Goal: Information Seeking & Learning: Check status

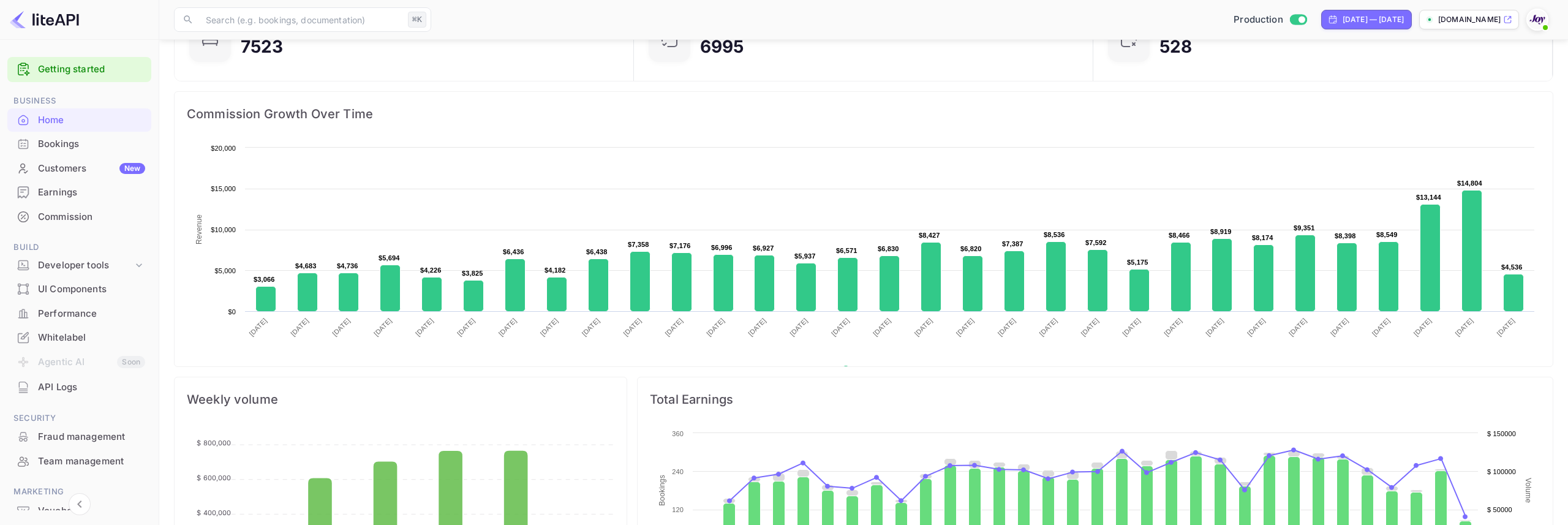
scroll to position [108, 0]
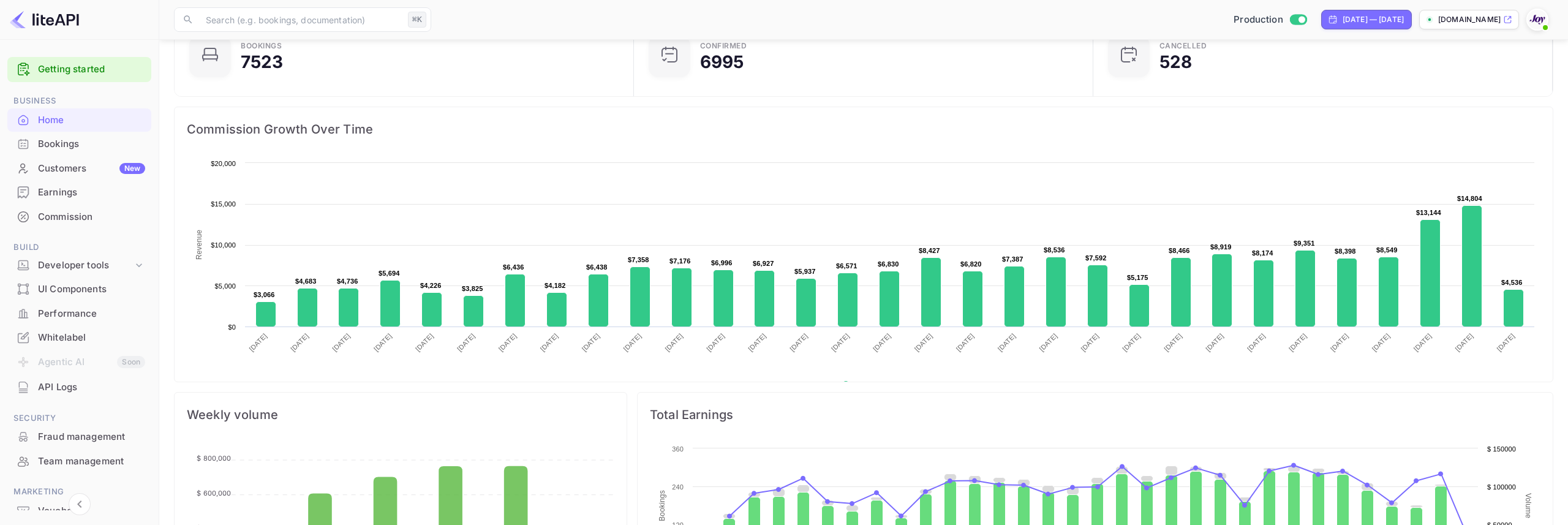
click at [74, 149] on div "Bookings" at bounding box center [91, 144] width 107 height 14
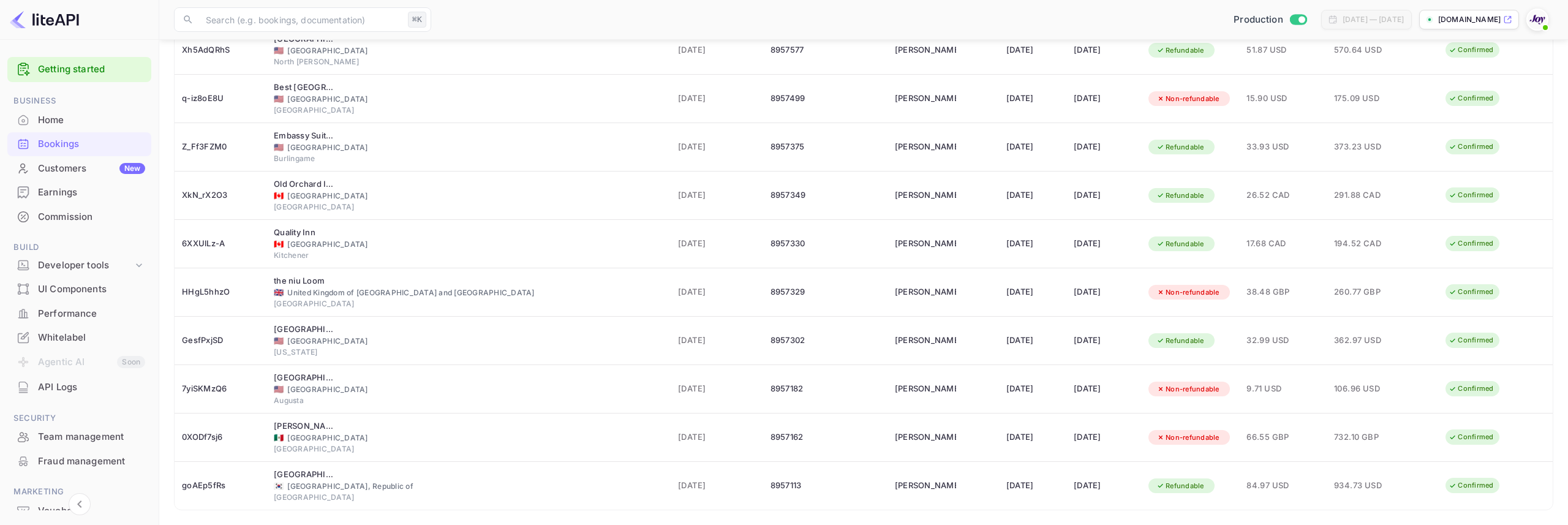
scroll to position [204, 0]
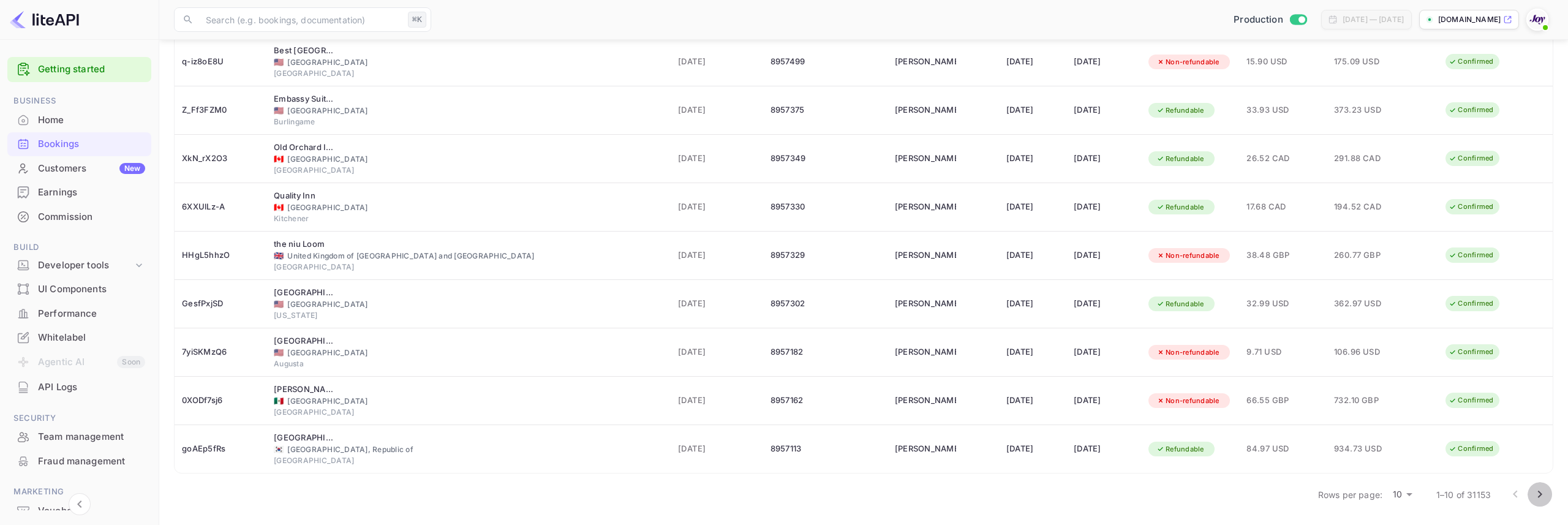
click at [1542, 498] on icon "Go to next page" at bounding box center [1540, 494] width 15 height 15
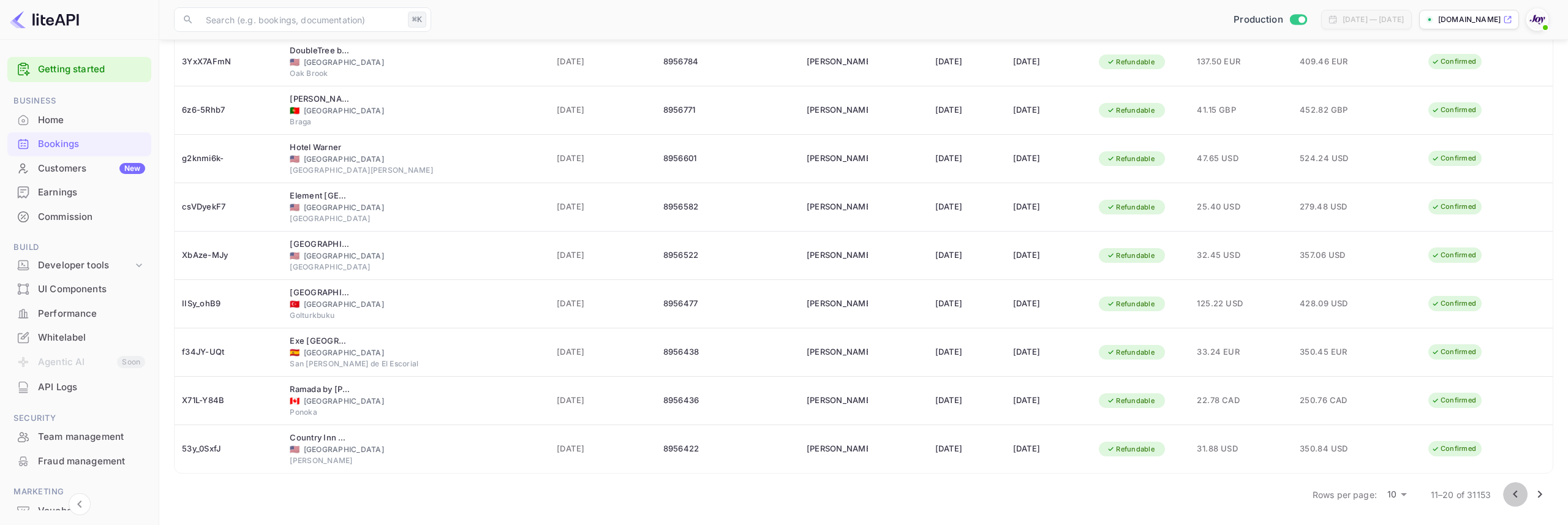
click at [1516, 499] on icon "Go to previous page" at bounding box center [1515, 494] width 15 height 15
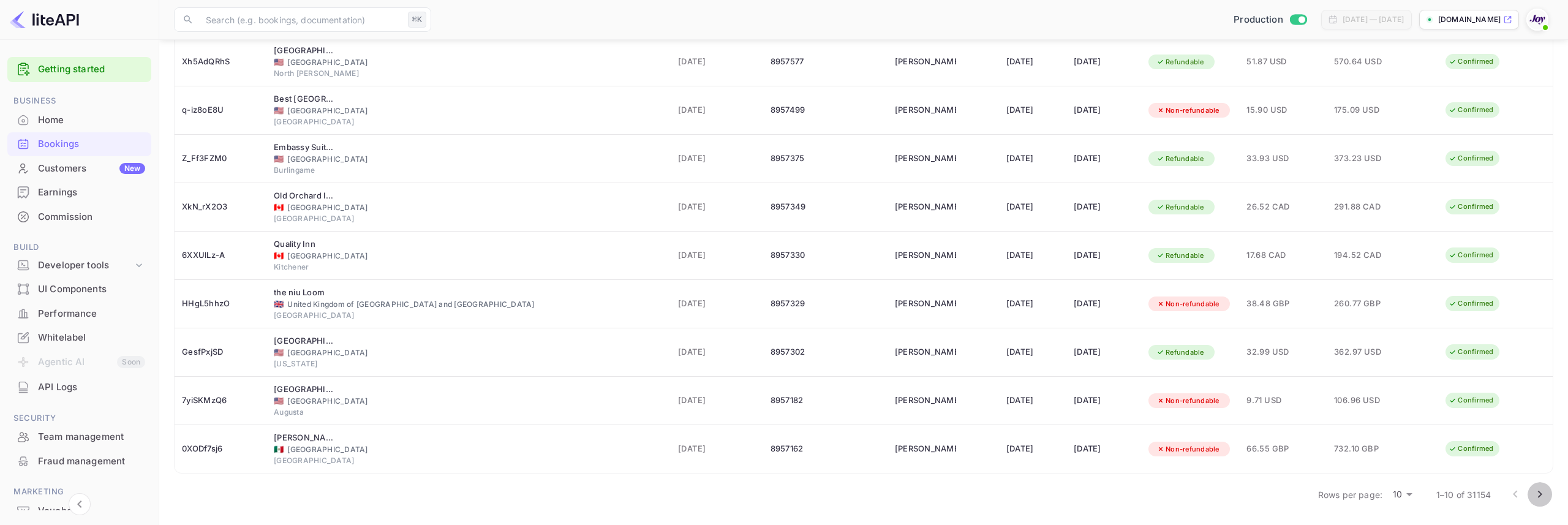
click at [1540, 496] on icon "Go to next page" at bounding box center [1540, 494] width 15 height 15
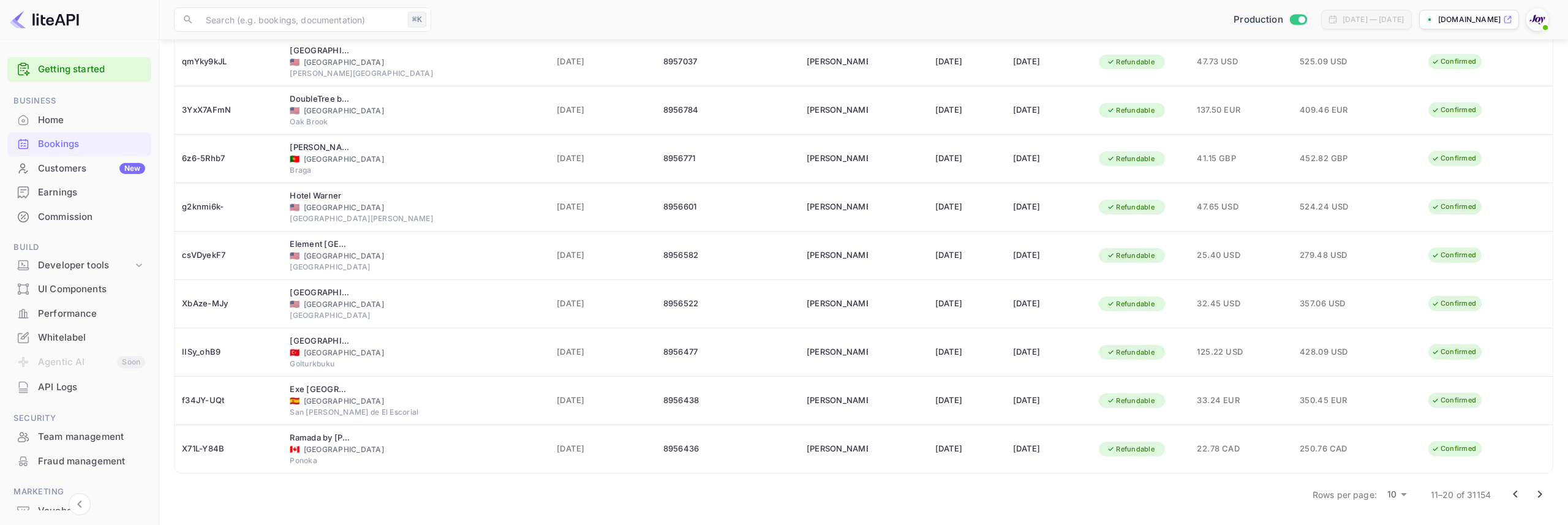
click at [1536, 496] on icon "Go to next page" at bounding box center [1540, 494] width 15 height 15
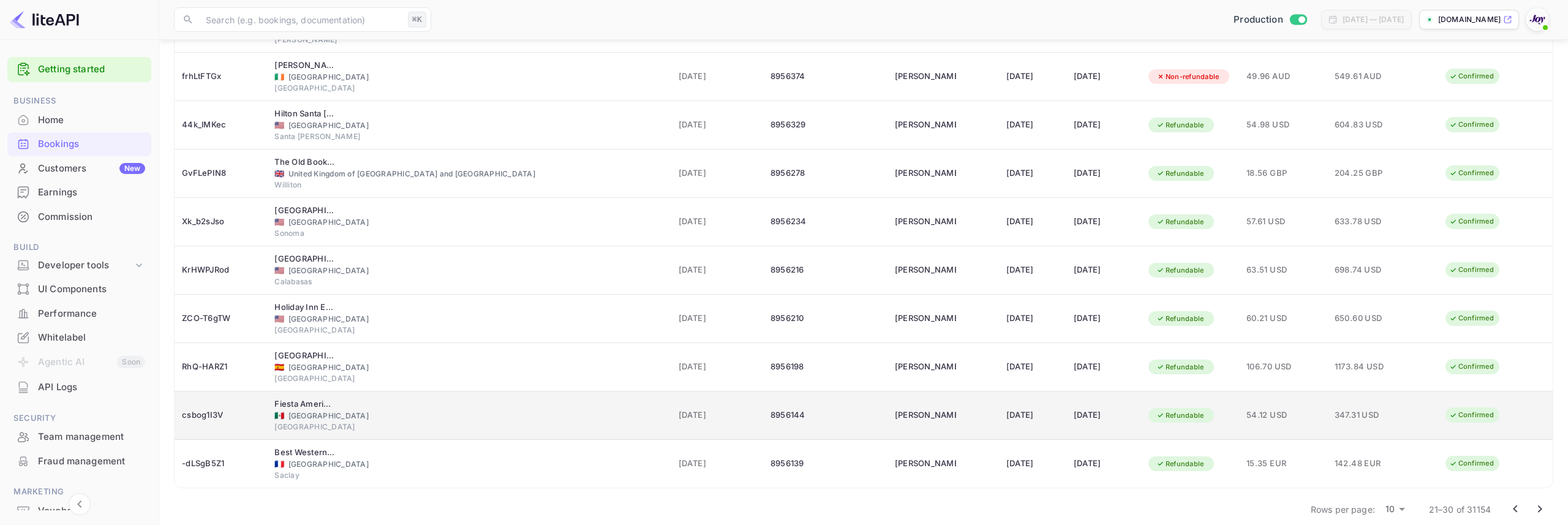
scroll to position [192, 0]
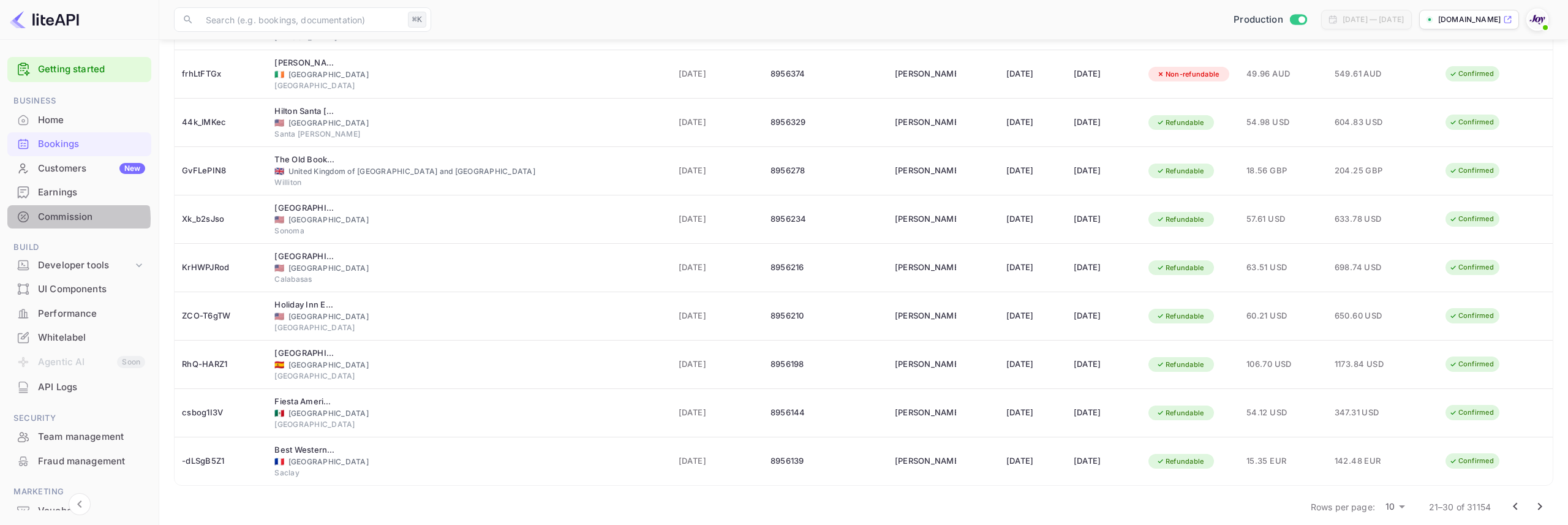
click at [76, 219] on div "Commission" at bounding box center [91, 218] width 107 height 14
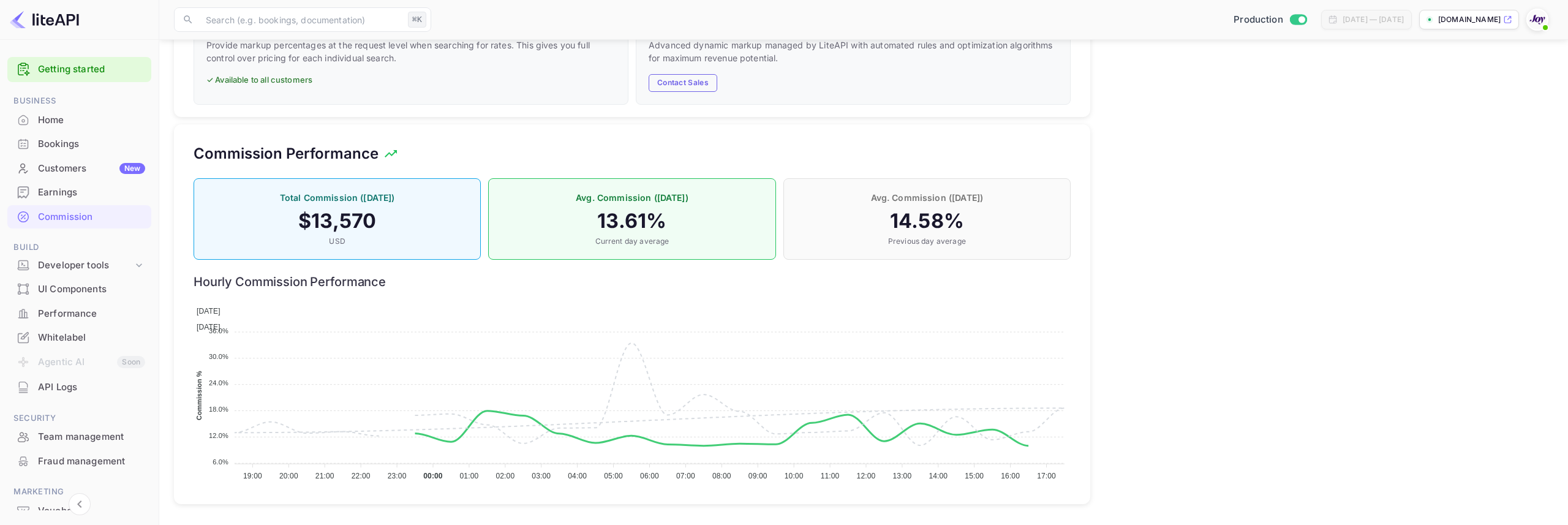
scroll to position [841, 0]
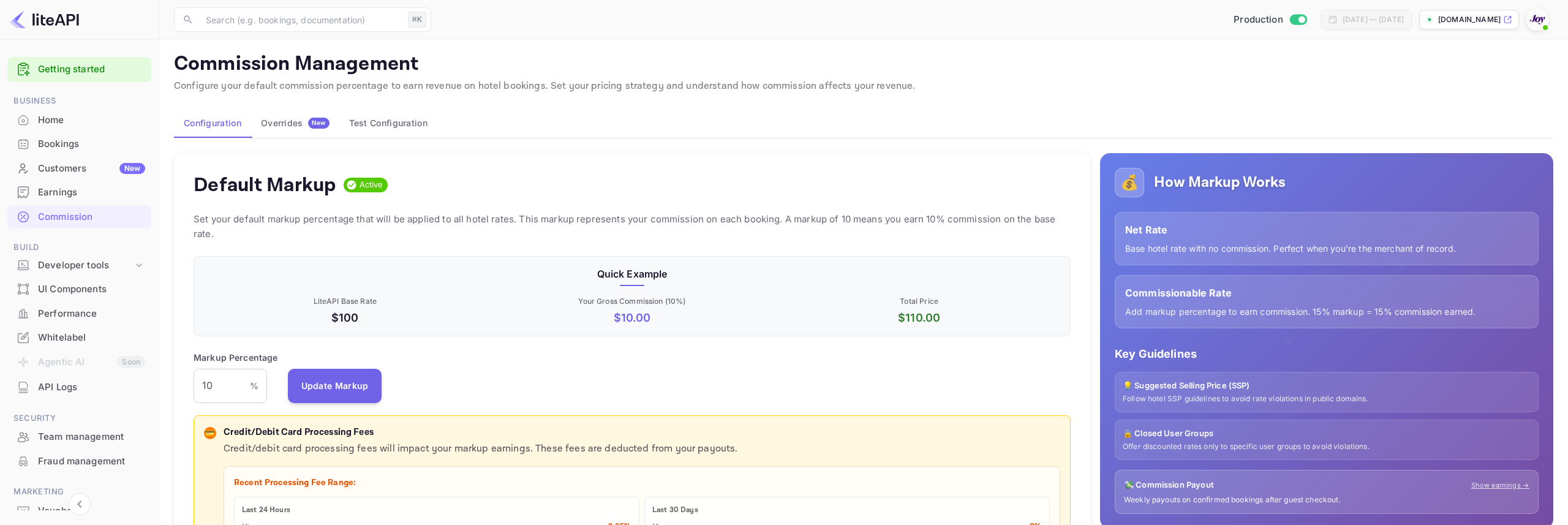
scroll to position [0, 0]
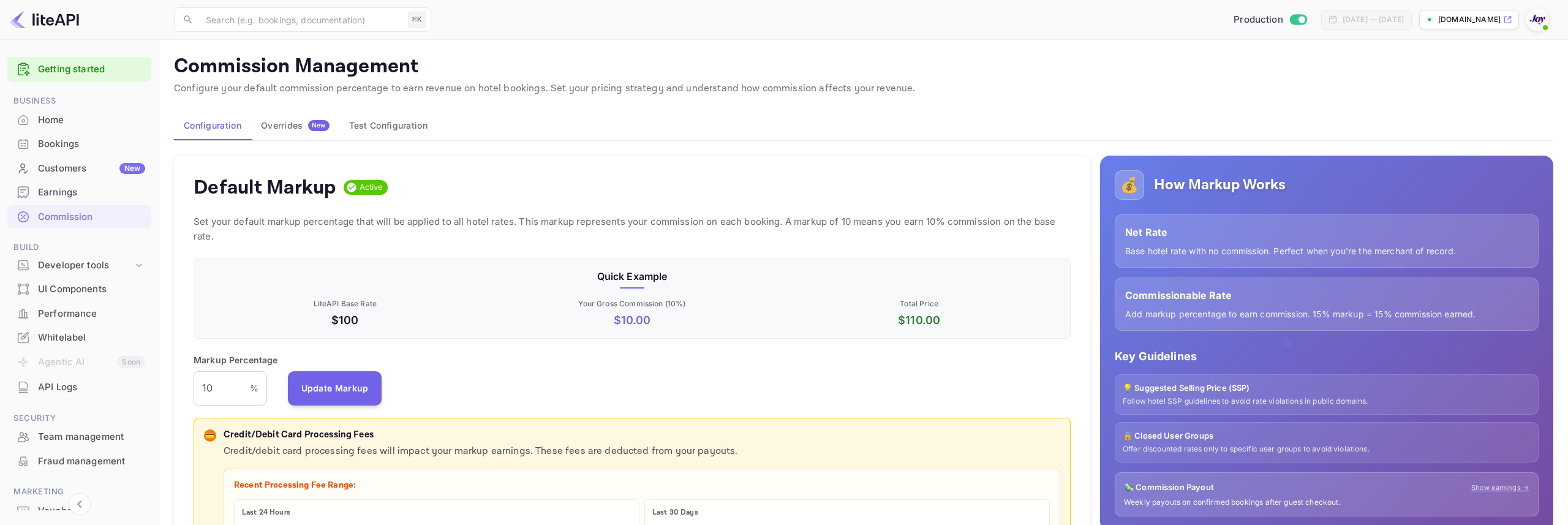
click at [1065, 64] on p "Commission Management" at bounding box center [863, 67] width 1379 height 25
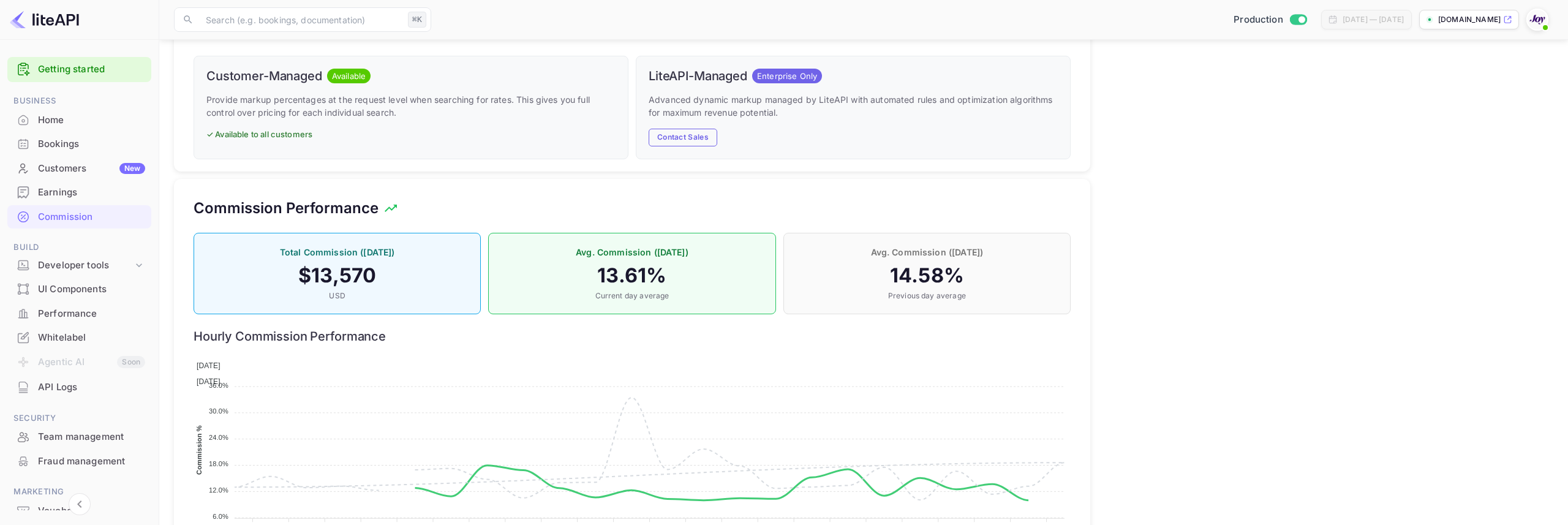
scroll to position [841, 0]
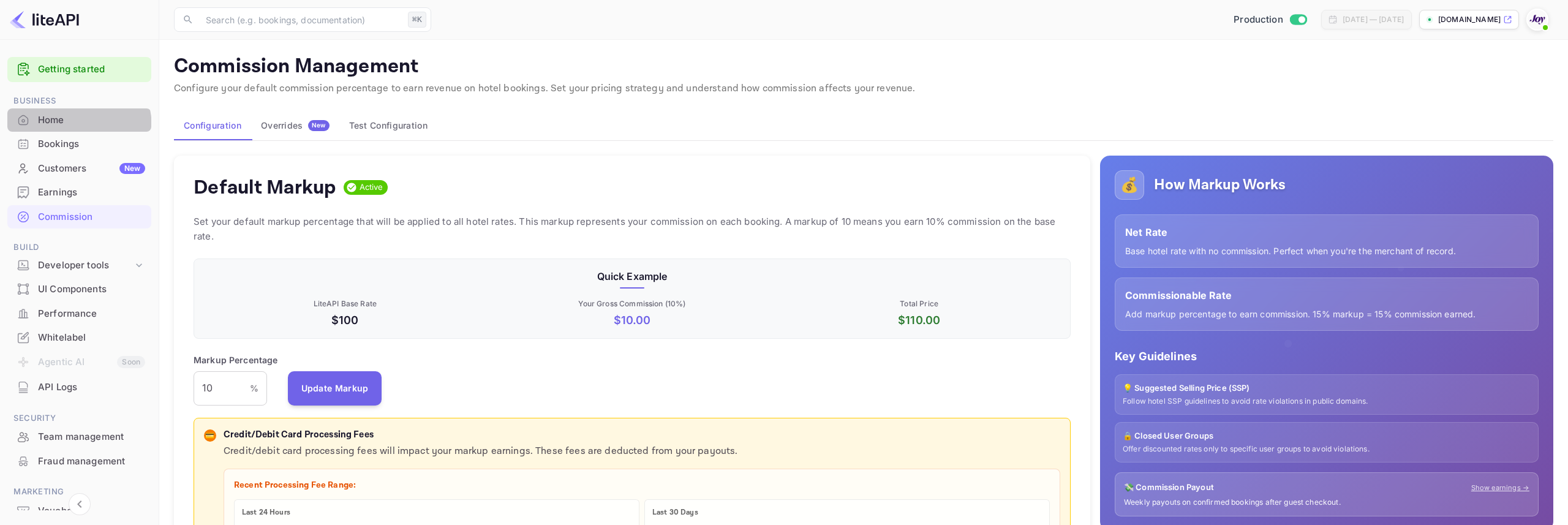
click at [70, 127] on div "Home" at bounding box center [79, 120] width 144 height 24
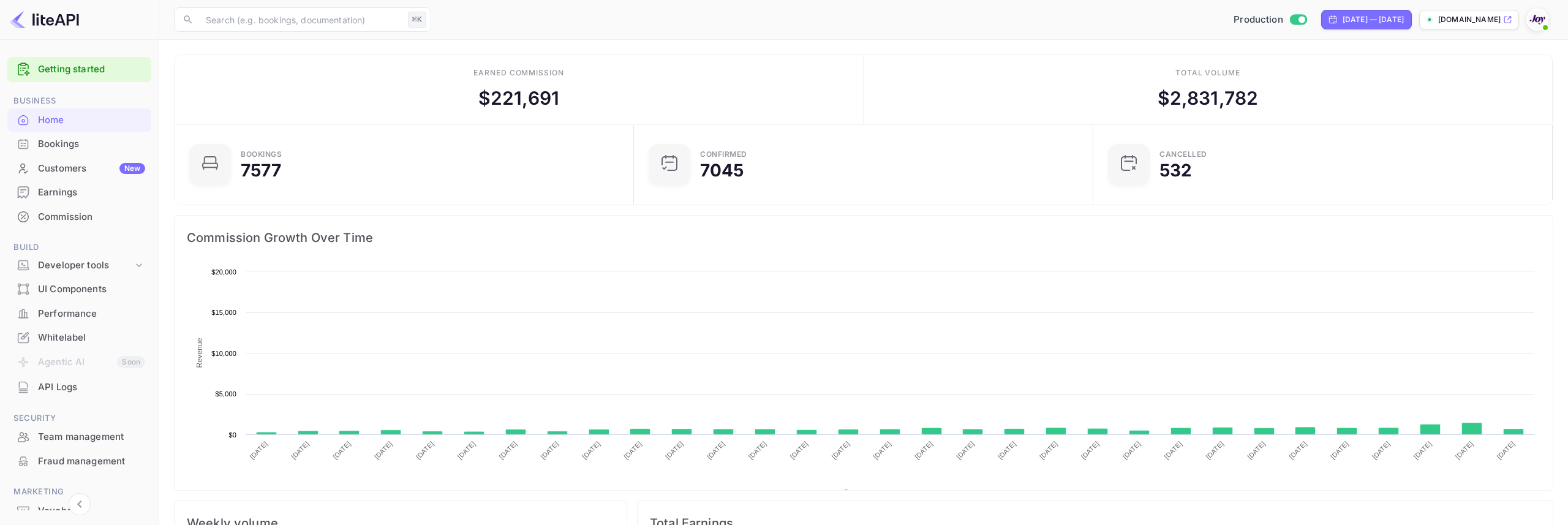
scroll to position [200, 452]
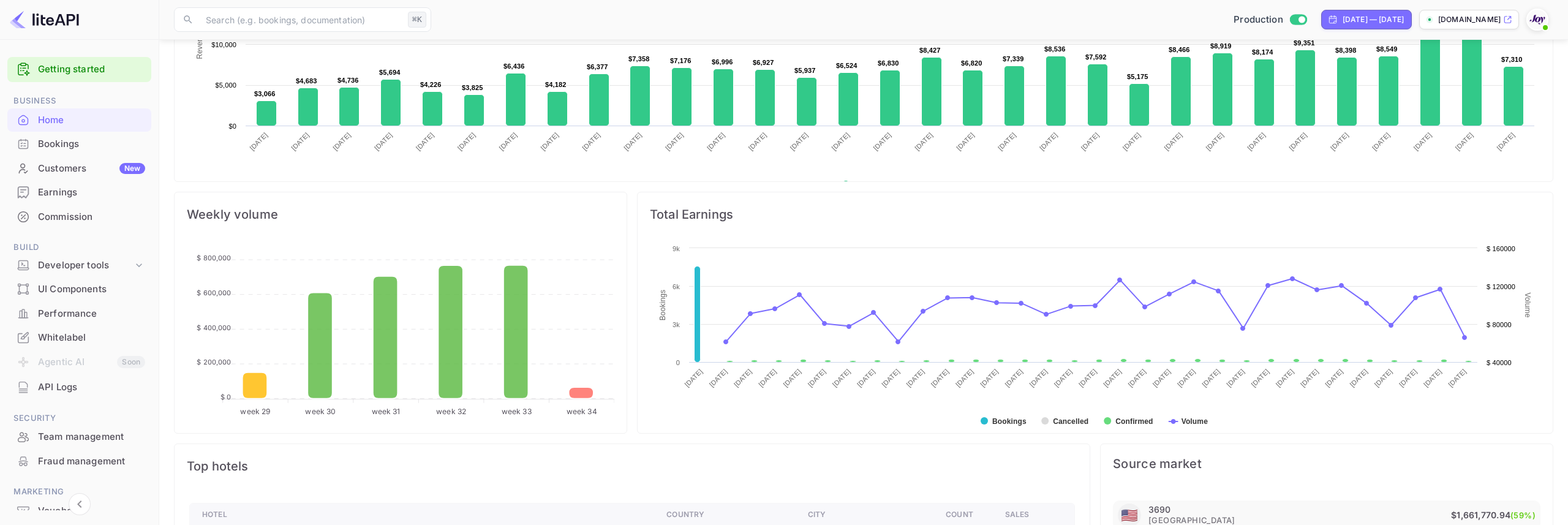
scroll to position [310, 0]
click at [999, 422] on text "Bookings" at bounding box center [1009, 420] width 34 height 9
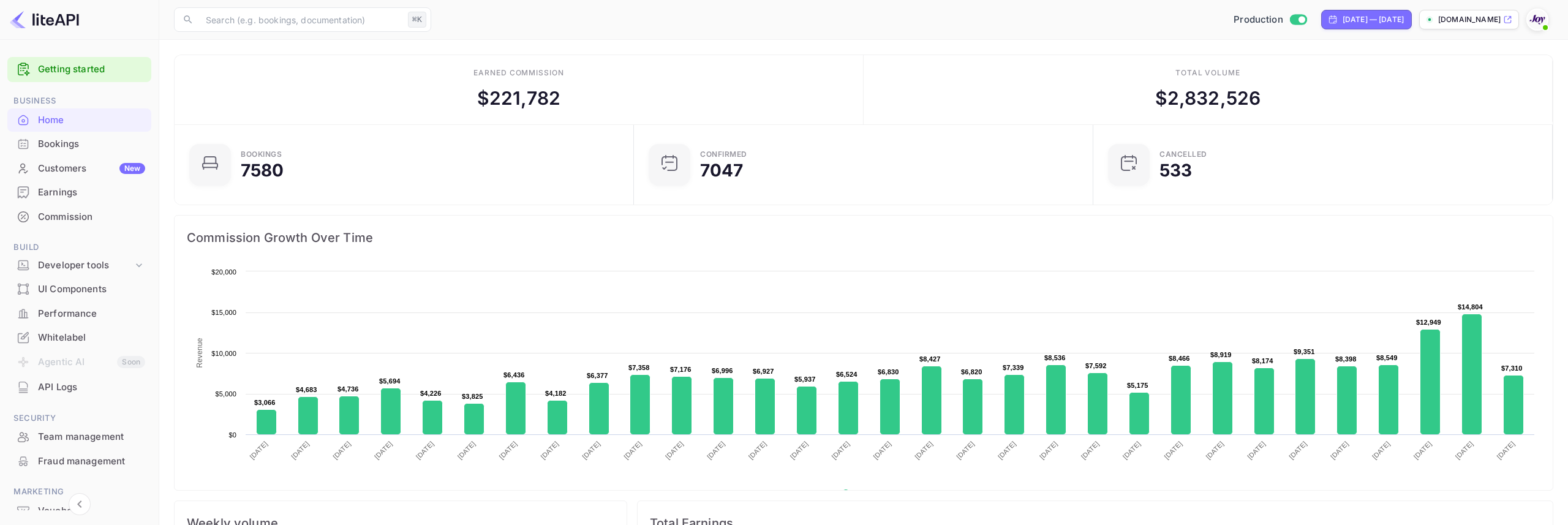
scroll to position [10, 0]
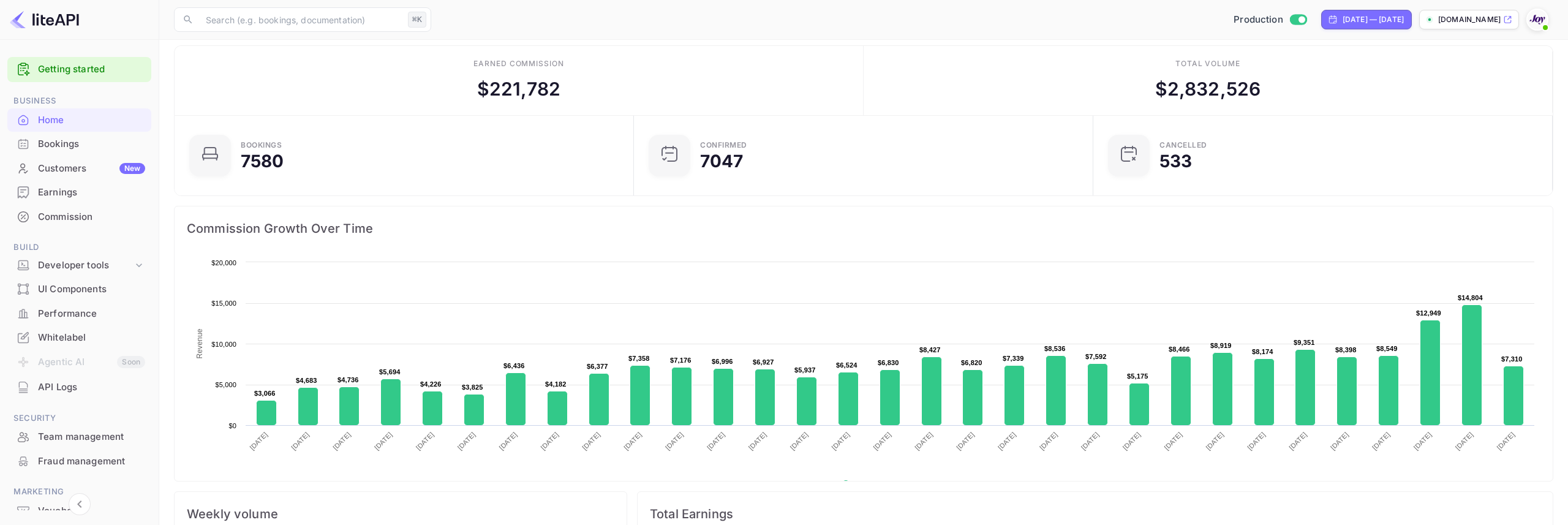
click at [1404, 74] on div "Total volume $ 2,832,526" at bounding box center [1208, 80] width 689 height 69
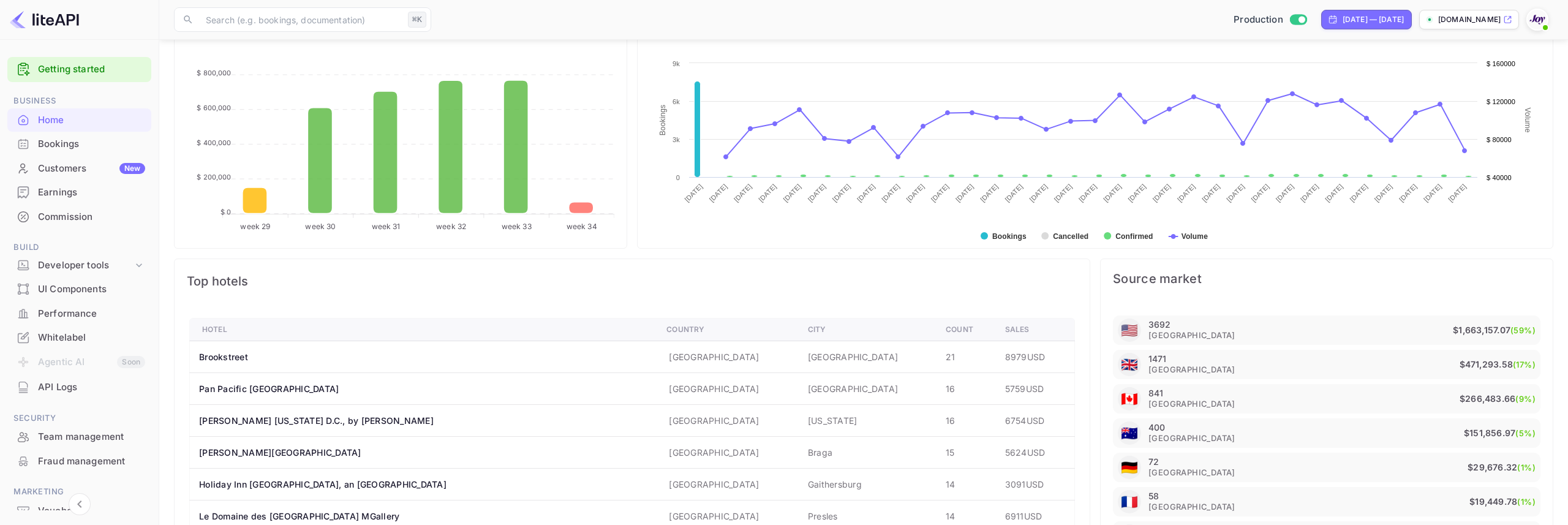
scroll to position [259, 0]
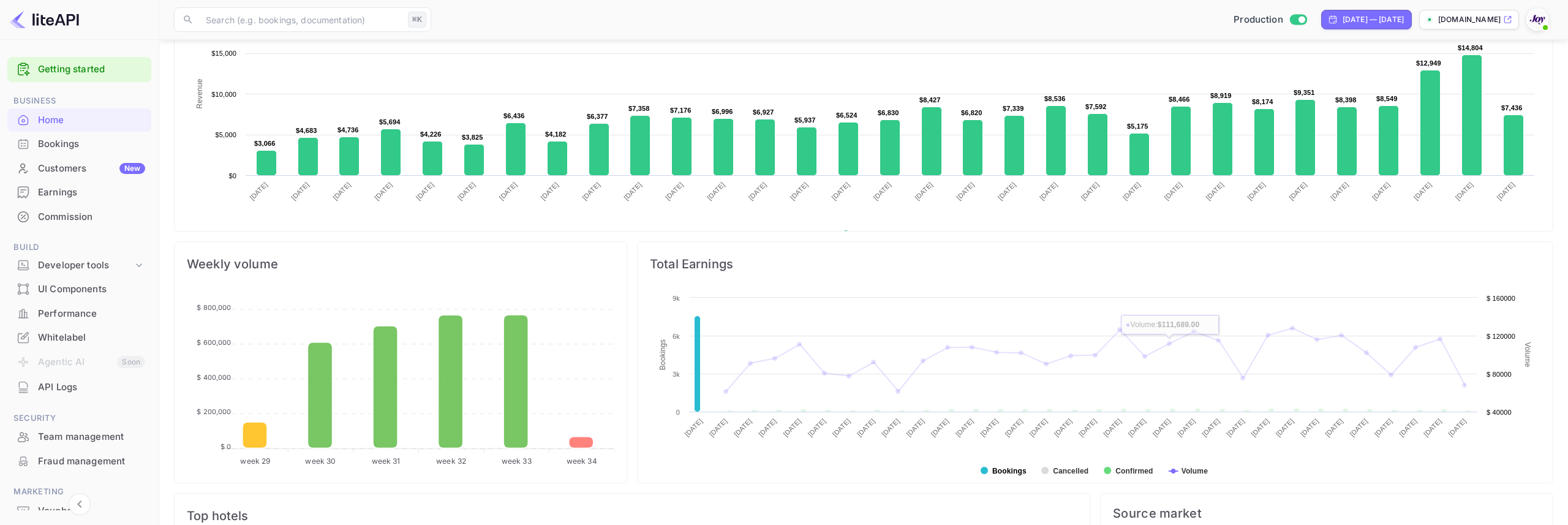
click at [1013, 472] on text "Bookings" at bounding box center [1009, 471] width 34 height 9
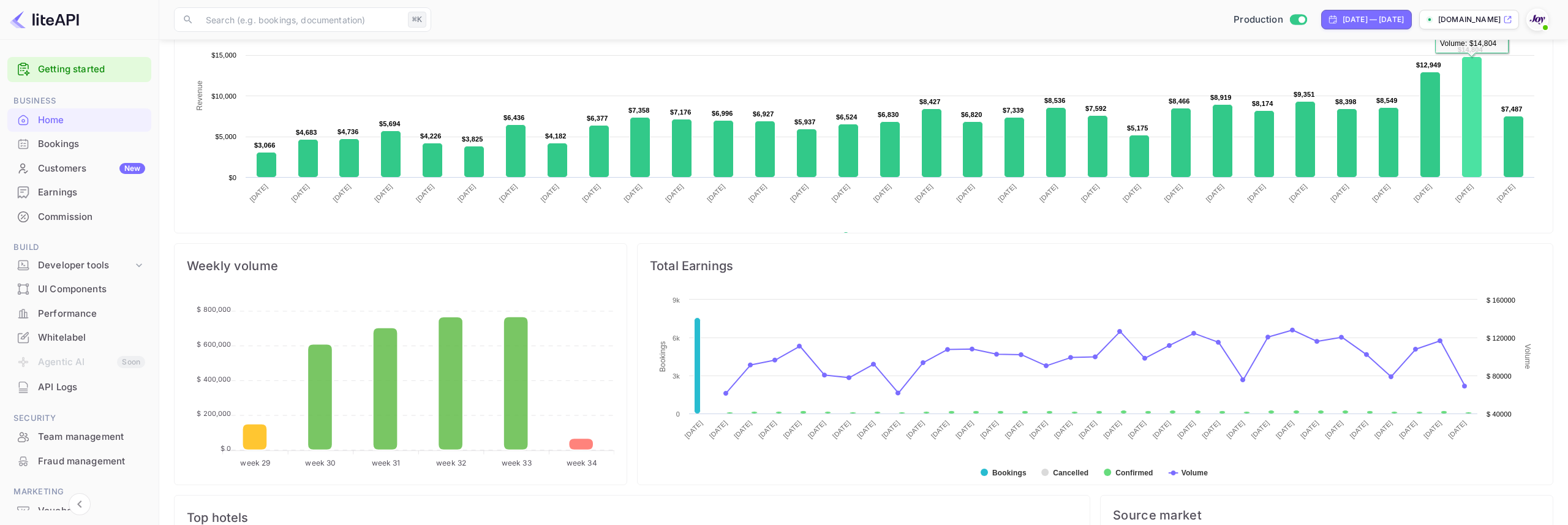
scroll to position [259, 0]
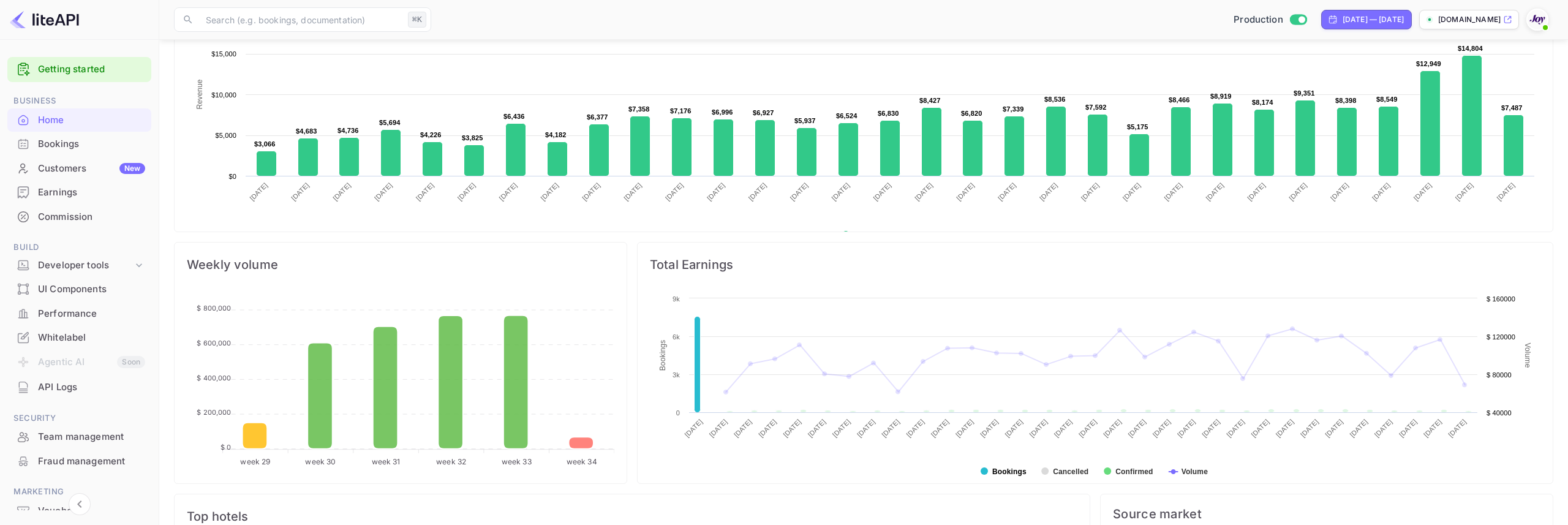
click at [993, 470] on text "Bookings" at bounding box center [1009, 472] width 34 height 9
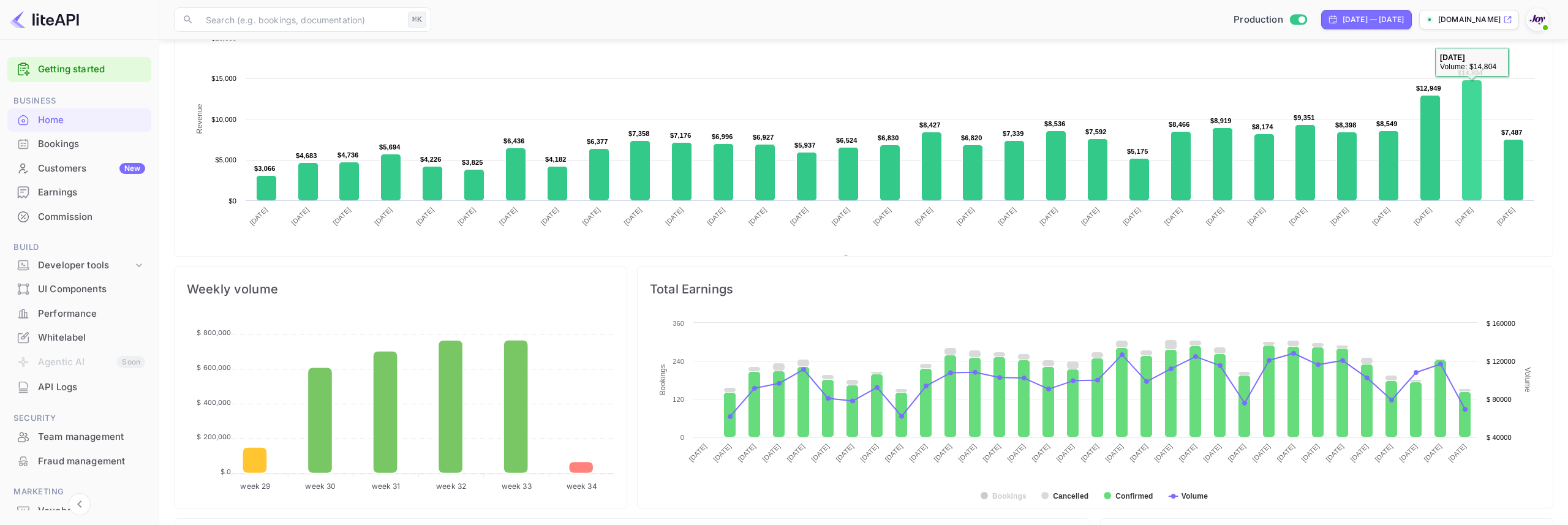
scroll to position [207, 0]
